Goal: Browse casually: Explore the website without a specific task or goal

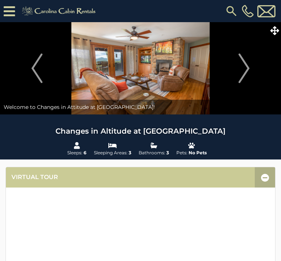
click at [241, 70] on img "Next" at bounding box center [243, 69] width 11 height 30
click at [243, 70] on img "Next" at bounding box center [243, 69] width 11 height 30
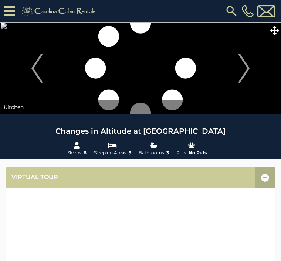
click at [243, 67] on img "Next" at bounding box center [243, 69] width 11 height 30
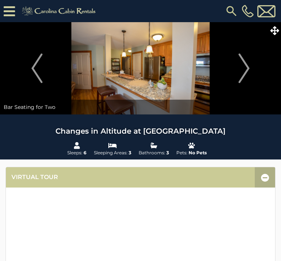
click at [238, 71] on img "Next" at bounding box center [243, 69] width 11 height 30
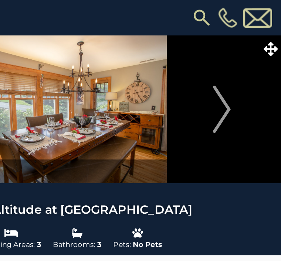
click at [238, 66] on img "Next" at bounding box center [243, 69] width 11 height 30
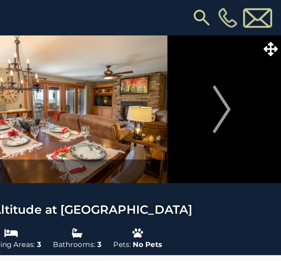
click at [238, 64] on img "Next" at bounding box center [243, 69] width 11 height 30
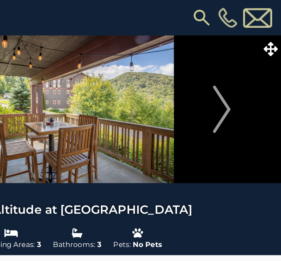
click at [238, 66] on img "Next" at bounding box center [243, 69] width 11 height 30
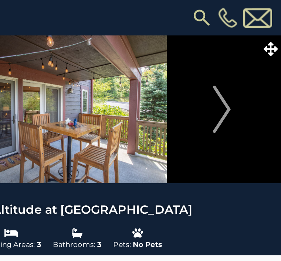
click at [238, 66] on img "Next" at bounding box center [243, 69] width 11 height 30
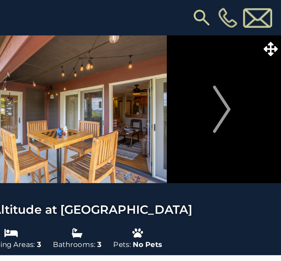
click at [238, 68] on img "Next" at bounding box center [243, 69] width 11 height 30
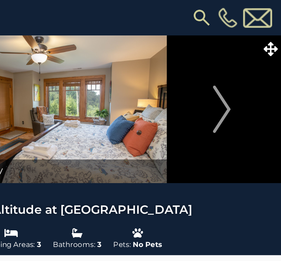
click at [238, 67] on img "Next" at bounding box center [243, 69] width 11 height 30
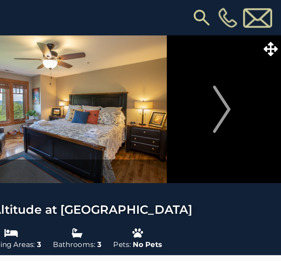
click at [238, 68] on img "Next" at bounding box center [243, 69] width 11 height 30
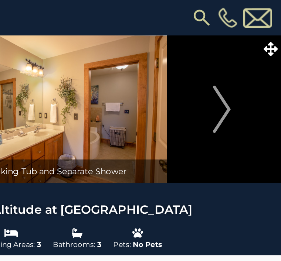
click at [238, 67] on img "Next" at bounding box center [243, 69] width 11 height 30
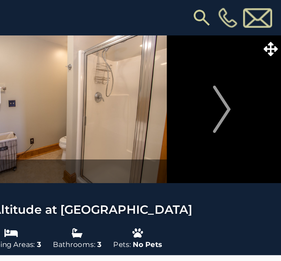
click at [238, 67] on img "Next" at bounding box center [243, 69] width 11 height 30
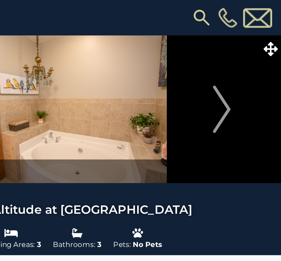
click at [238, 69] on img "Next" at bounding box center [243, 69] width 11 height 30
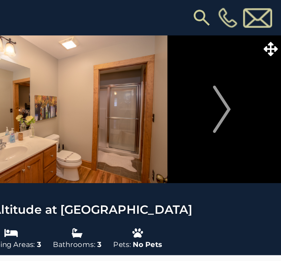
click at [238, 70] on img "Next" at bounding box center [243, 69] width 11 height 30
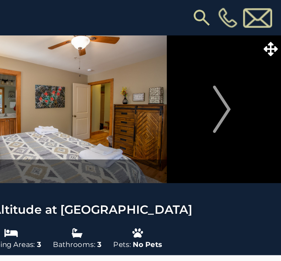
click at [238, 68] on img "Next" at bounding box center [243, 69] width 11 height 30
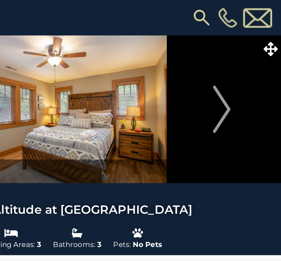
click at [238, 68] on img "Next" at bounding box center [243, 69] width 11 height 30
